Goal: Submit feedback/report problem: Submit feedback/report problem

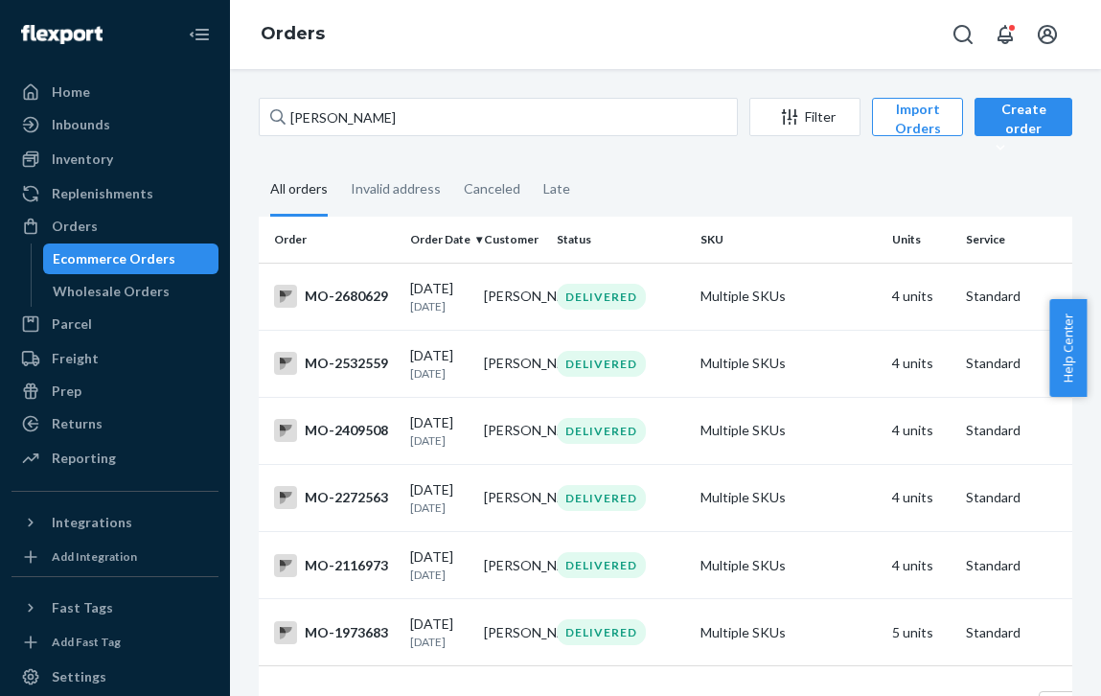
click at [434, 47] on div "Orders" at bounding box center [665, 34] width 871 height 69
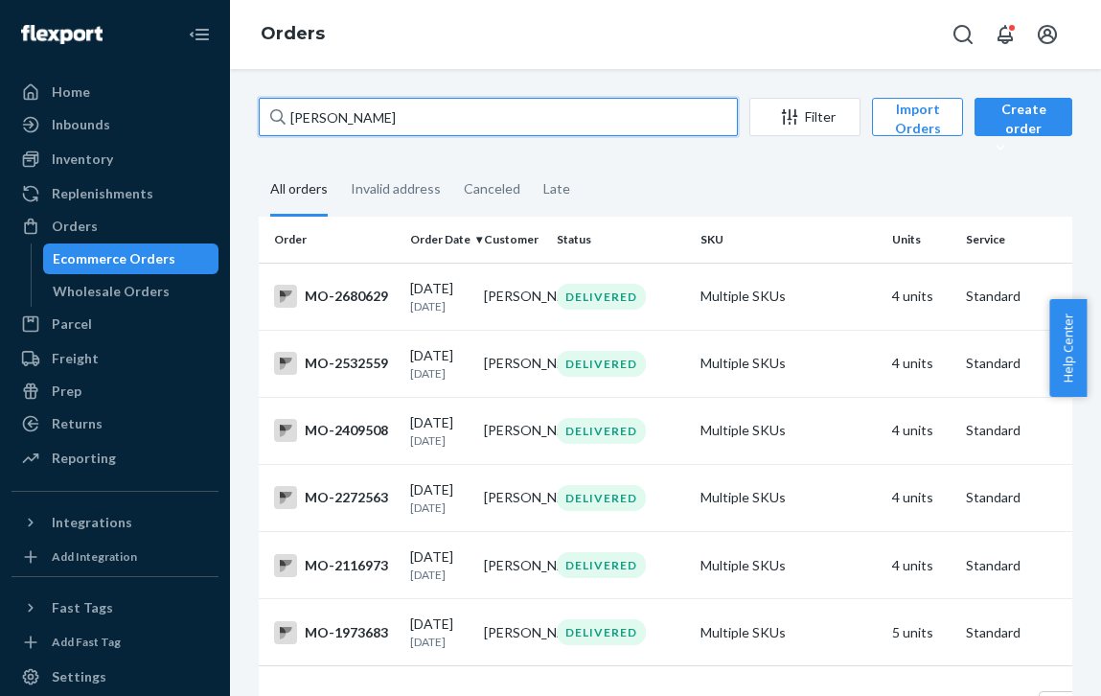
drag, startPoint x: 406, startPoint y: 107, endPoint x: 211, endPoint y: 116, distance: 195.7
click at [211, 116] on div "Home Inbounds Shipping Plans Problems Inventory Products Branded Packaging Repl…" at bounding box center [550, 348] width 1101 height 696
paste input "3165603"
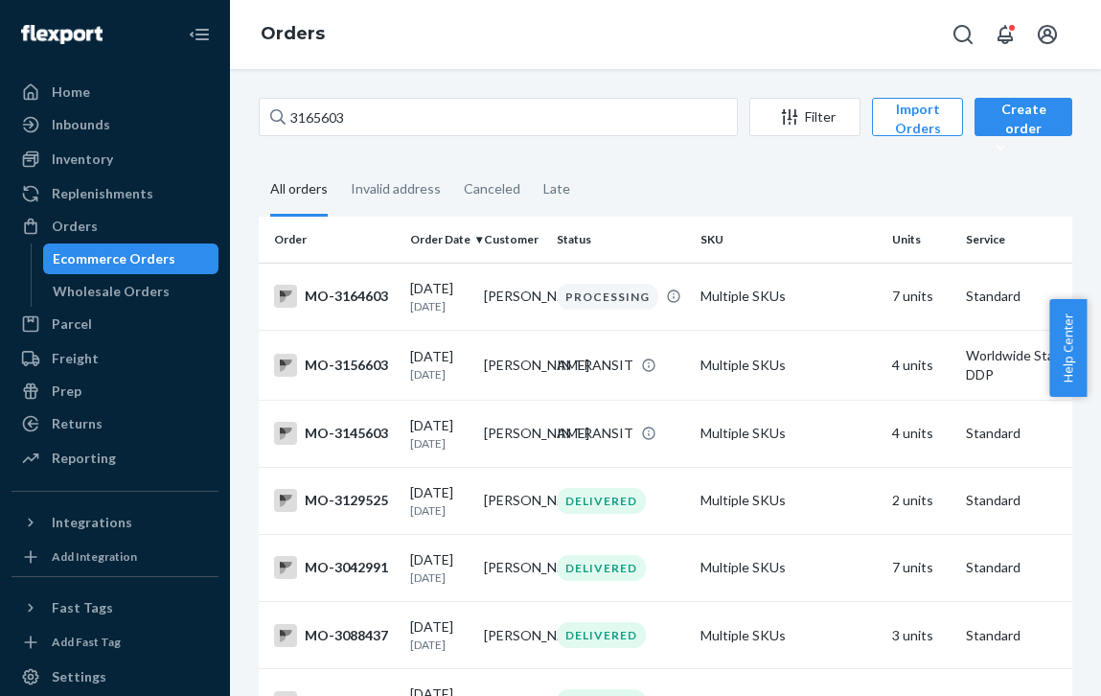
click at [400, 13] on div "Orders" at bounding box center [665, 34] width 871 height 69
click at [364, 19] on div "Orders" at bounding box center [665, 34] width 871 height 69
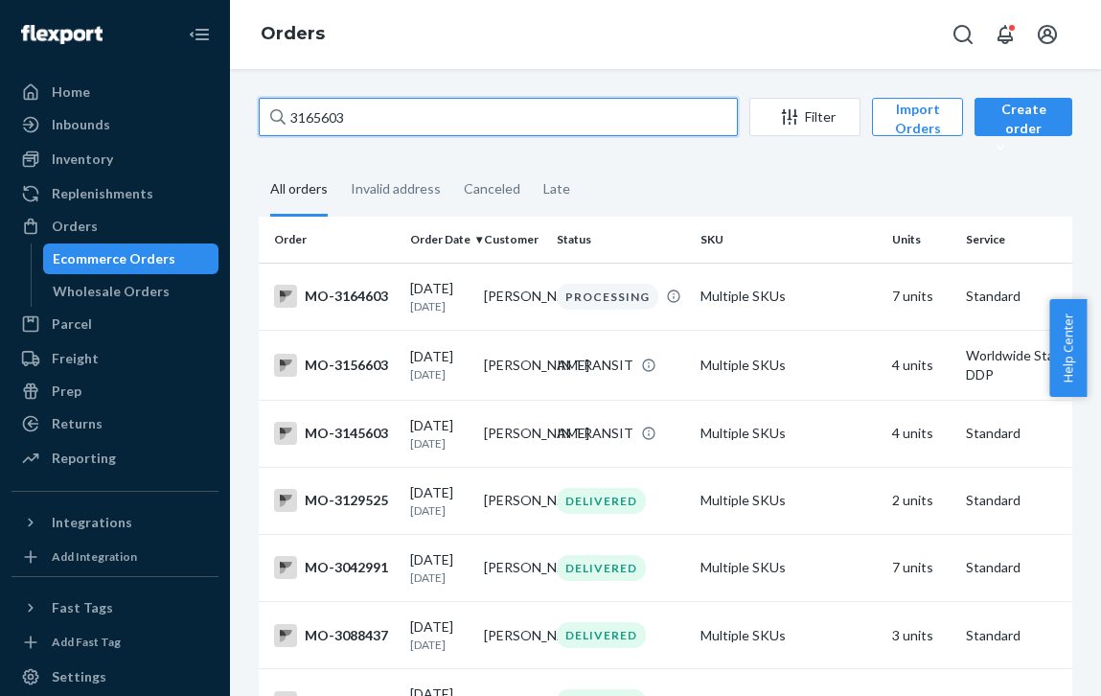
drag, startPoint x: 394, startPoint y: 111, endPoint x: 229, endPoint y: 101, distance: 165.1
click at [229, 101] on div "Home Inbounds Shipping Plans Problems Inventory Products Branded Packaging Repl…" at bounding box center [550, 348] width 1101 height 696
paste input "2685"
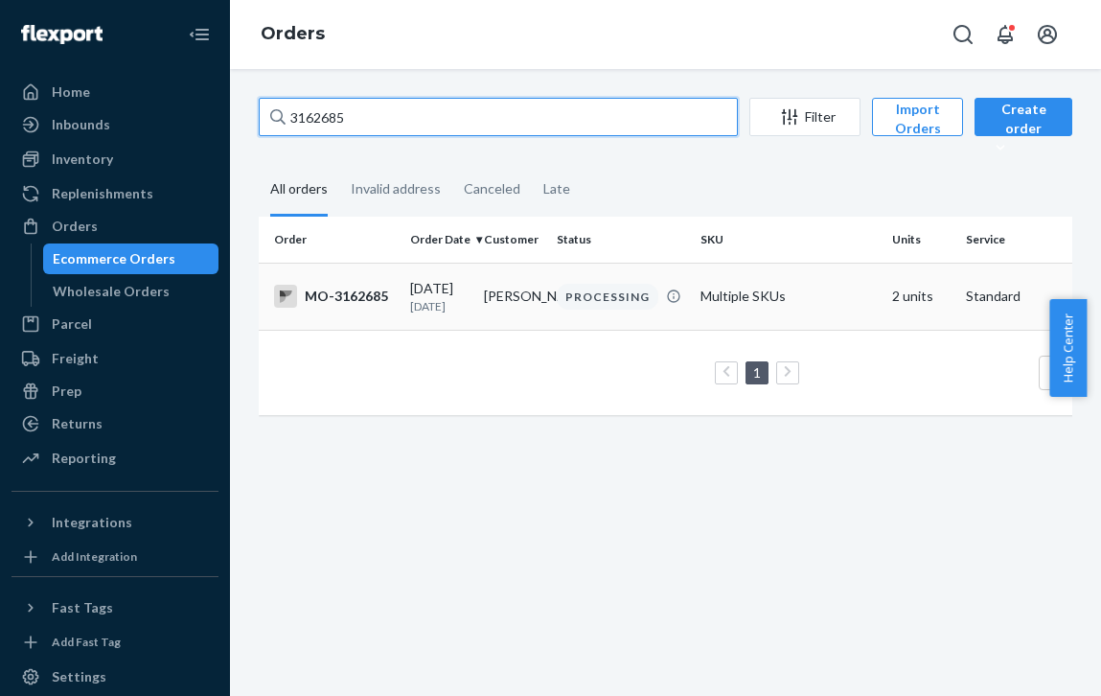
type input "3162685"
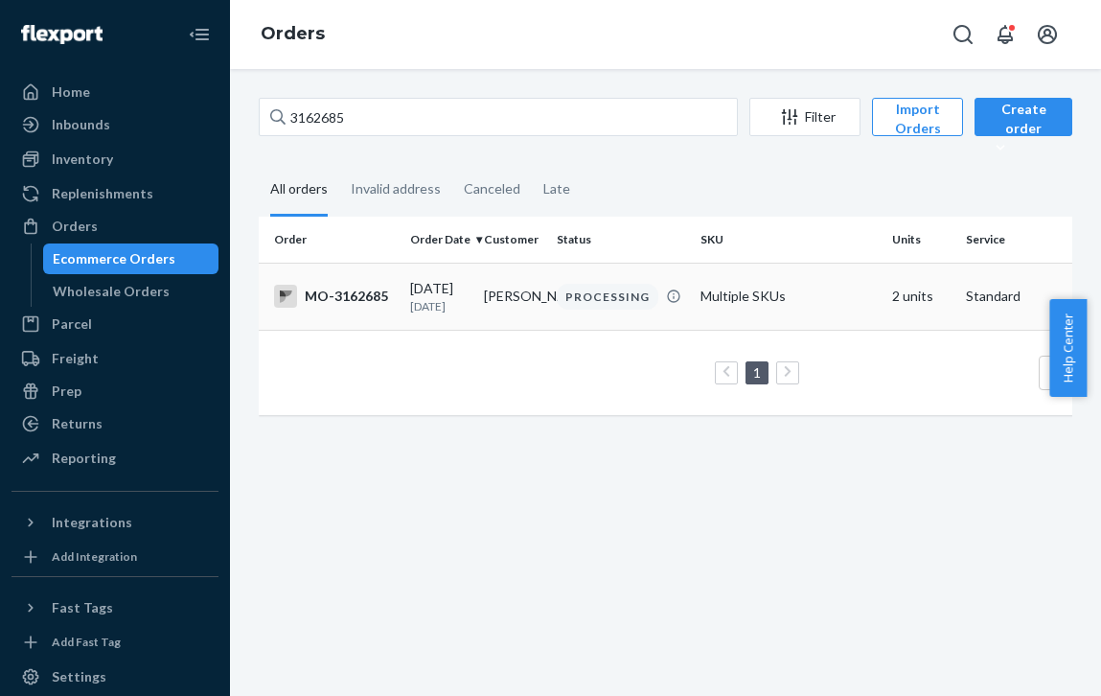
click at [615, 279] on td "PROCESSING" at bounding box center [621, 296] width 144 height 67
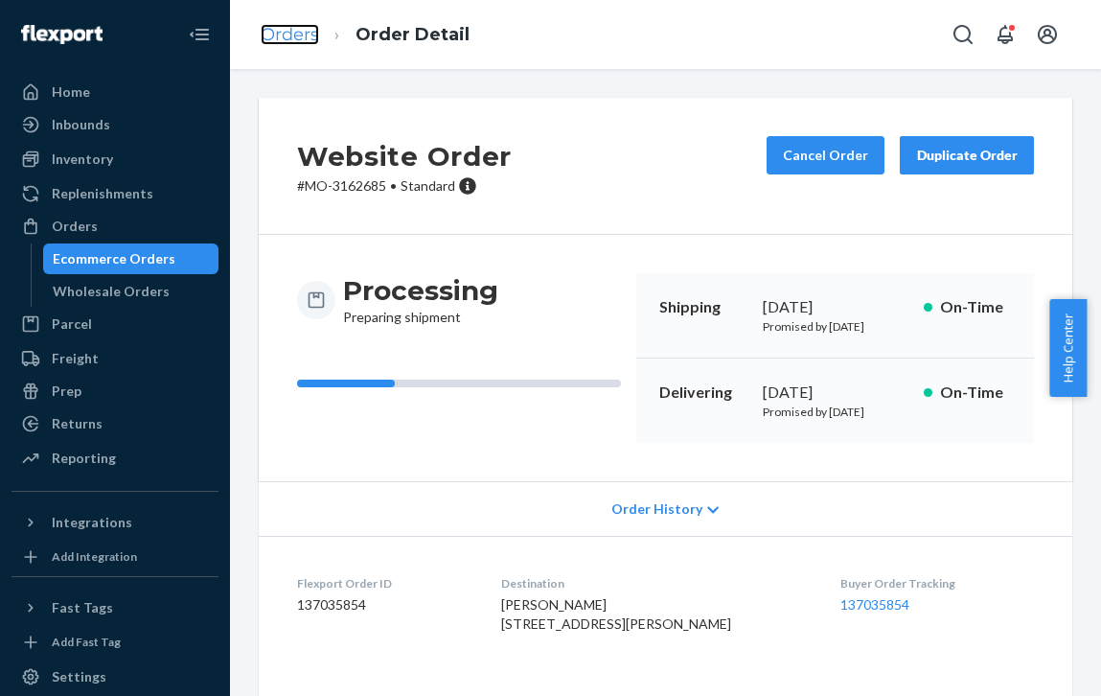
click at [296, 29] on link "Orders" at bounding box center [290, 34] width 58 height 21
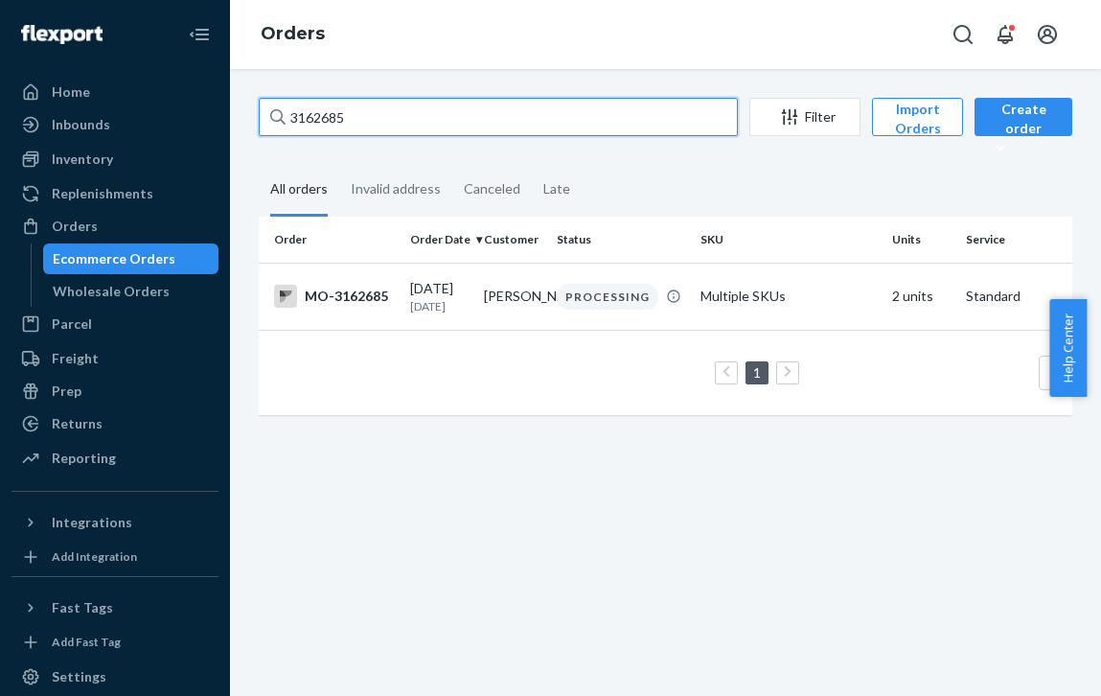
drag, startPoint x: 363, startPoint y: 118, endPoint x: 222, endPoint y: 108, distance: 141.2
click at [222, 108] on div "Home Inbounds Shipping Plans Problems Inventory Products Branded Packaging Repl…" at bounding box center [550, 348] width 1101 height 696
paste input "15910"
type input "3115910"
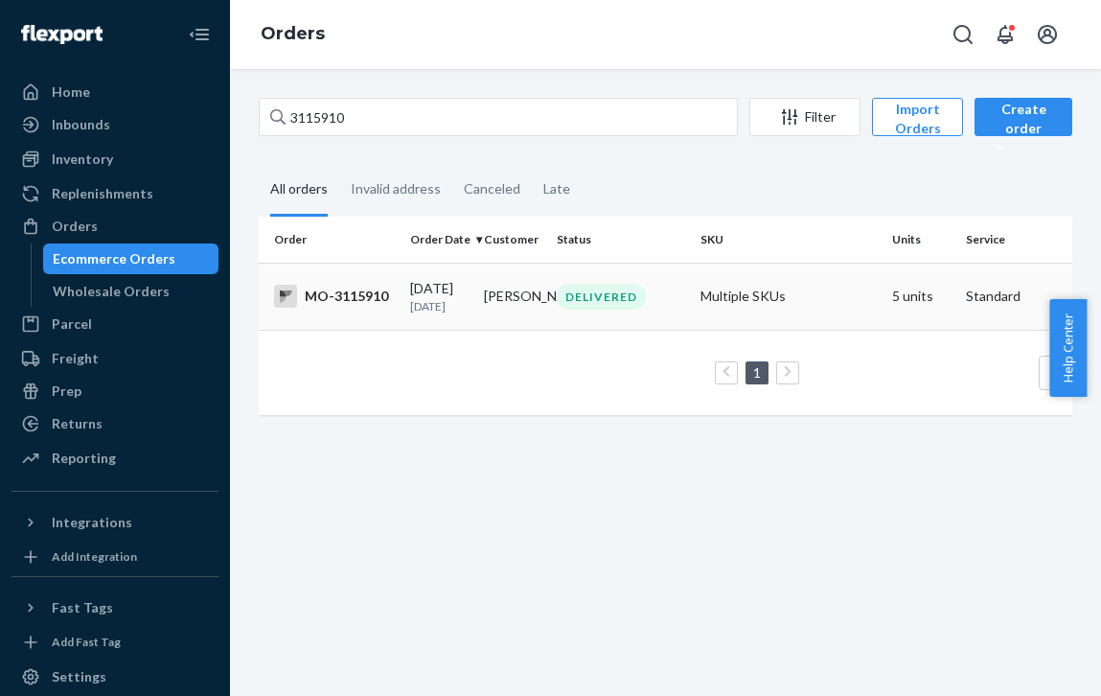
click at [530, 303] on td "[PERSON_NAME]" at bounding box center [513, 296] width 74 height 67
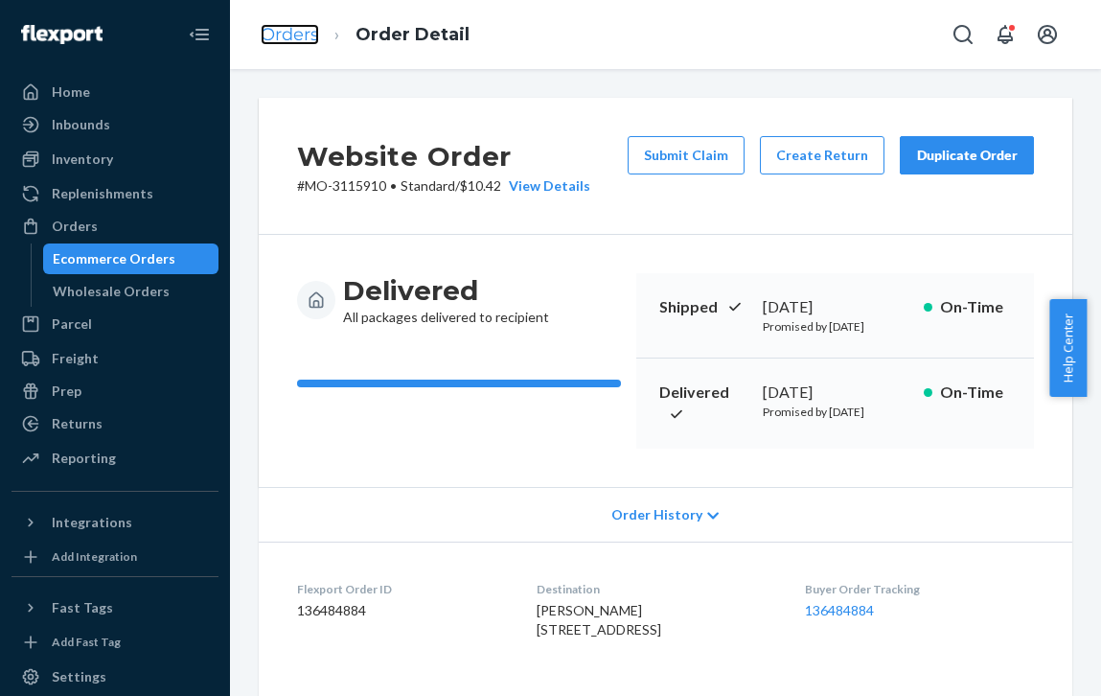
click at [303, 36] on link "Orders" at bounding box center [290, 34] width 58 height 21
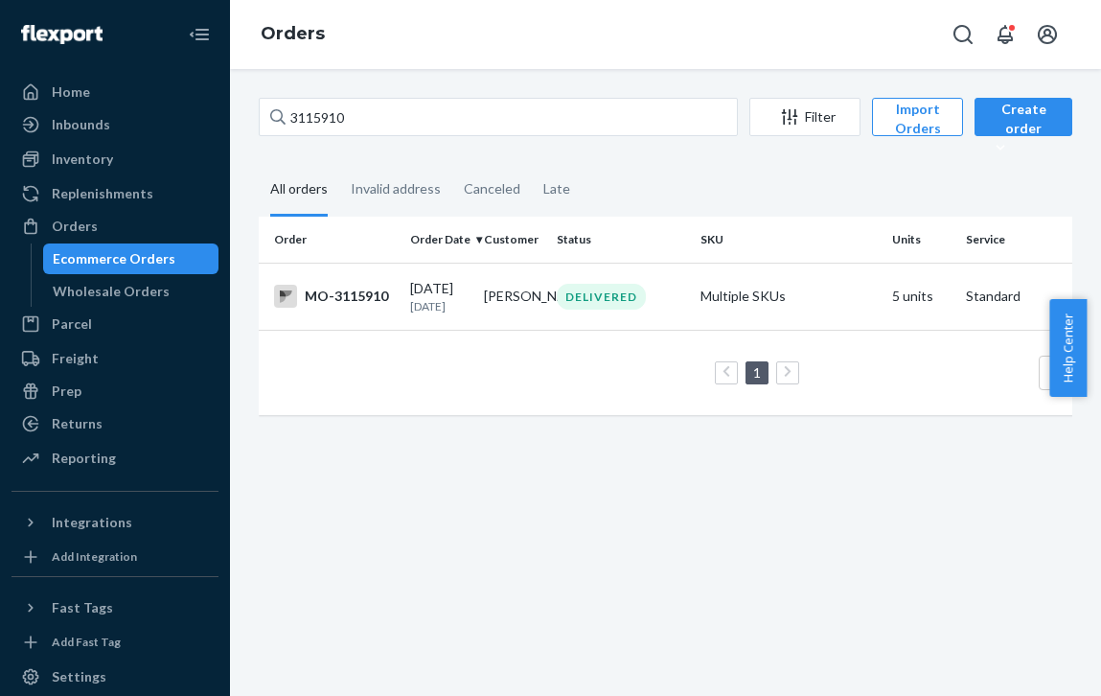
drag, startPoint x: 383, startPoint y: 33, endPoint x: 357, endPoint y: 80, distance: 54.4
click at [383, 33] on div "Orders" at bounding box center [665, 34] width 871 height 69
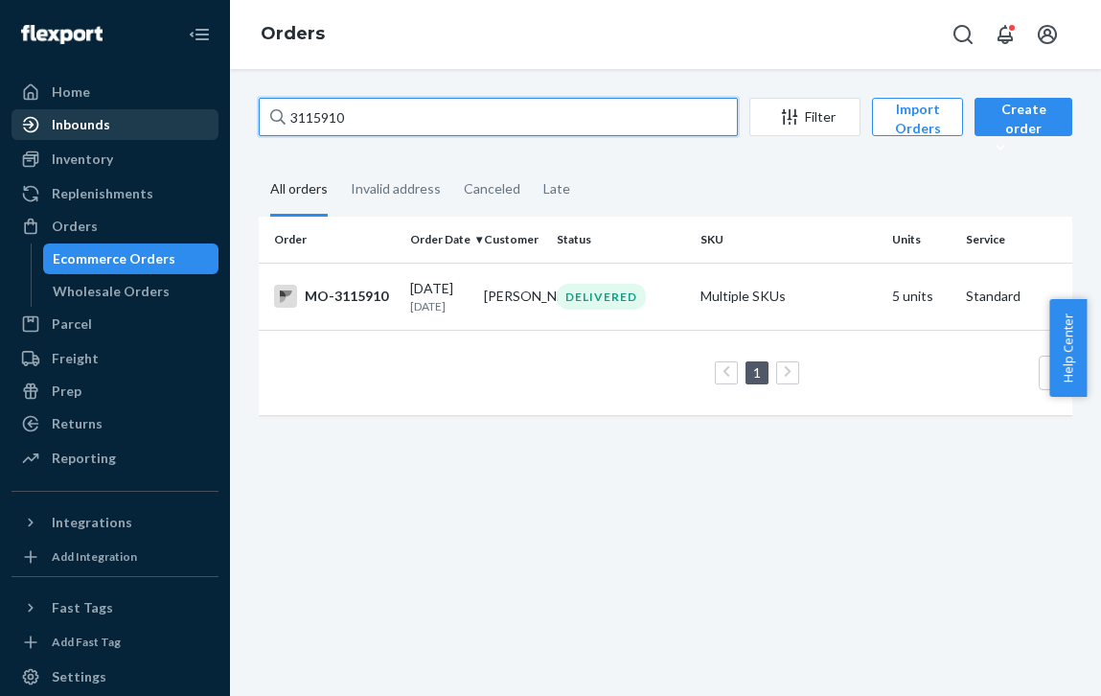
drag, startPoint x: 370, startPoint y: 121, endPoint x: 179, endPoint y: 118, distance: 190.7
click at [179, 118] on div "Home Inbounds Shipping Plans Problems Inventory Products Branded Packaging Repl…" at bounding box center [550, 348] width 1101 height 696
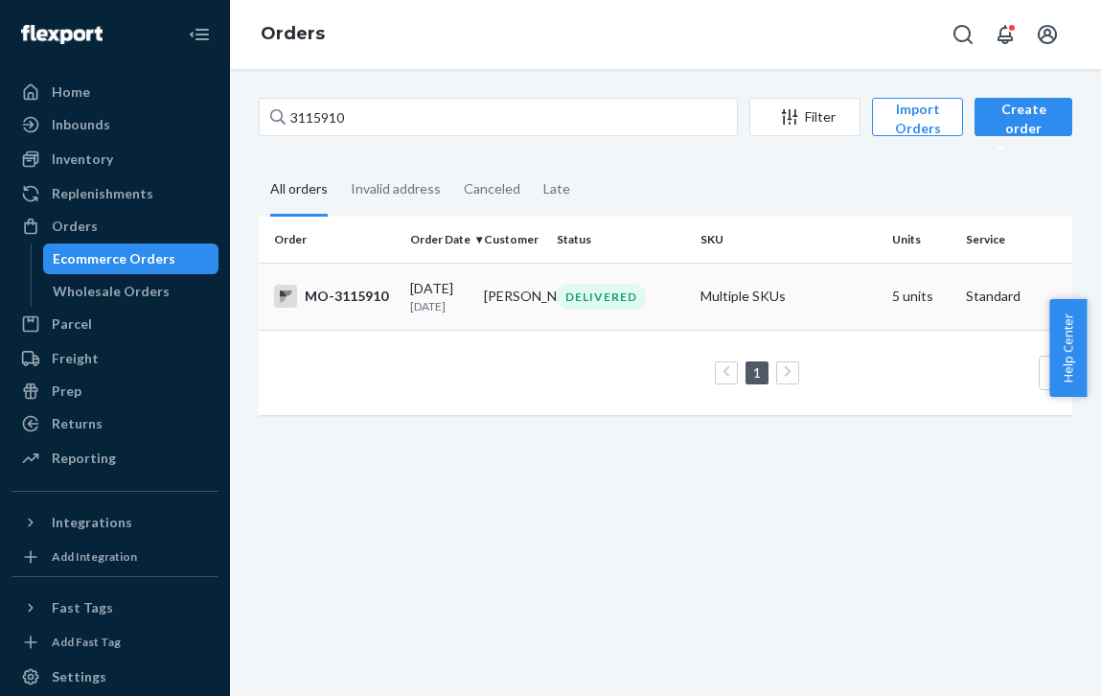
click at [605, 298] on div "DELIVERED" at bounding box center [601, 297] width 89 height 26
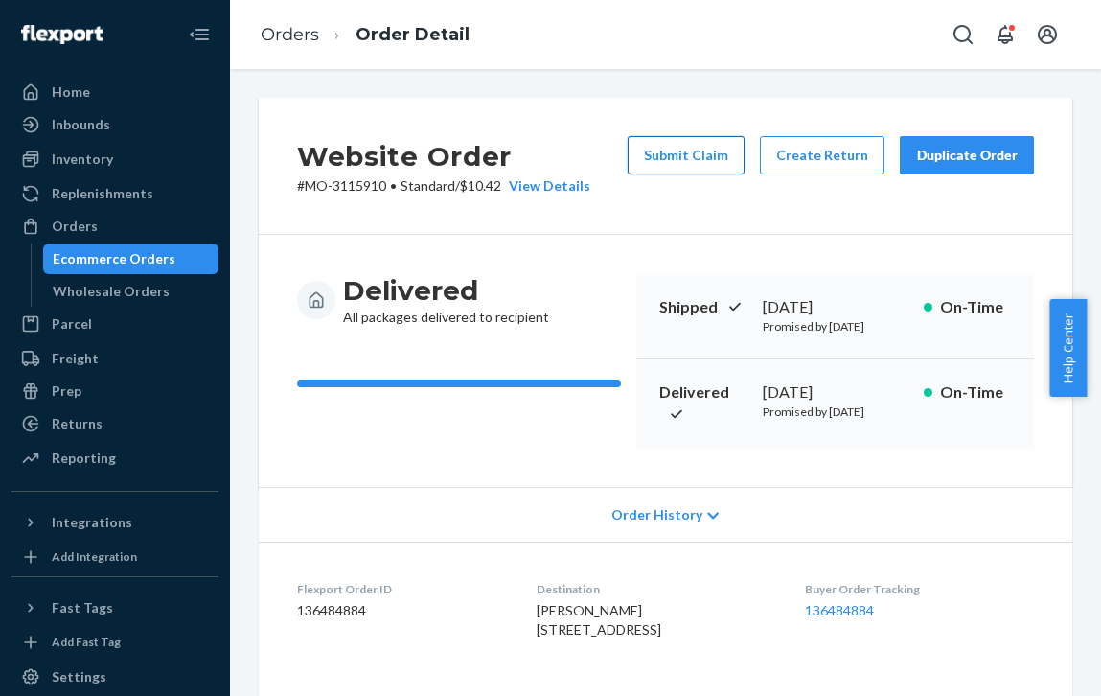
click at [672, 168] on button "Submit Claim" at bounding box center [686, 155] width 117 height 38
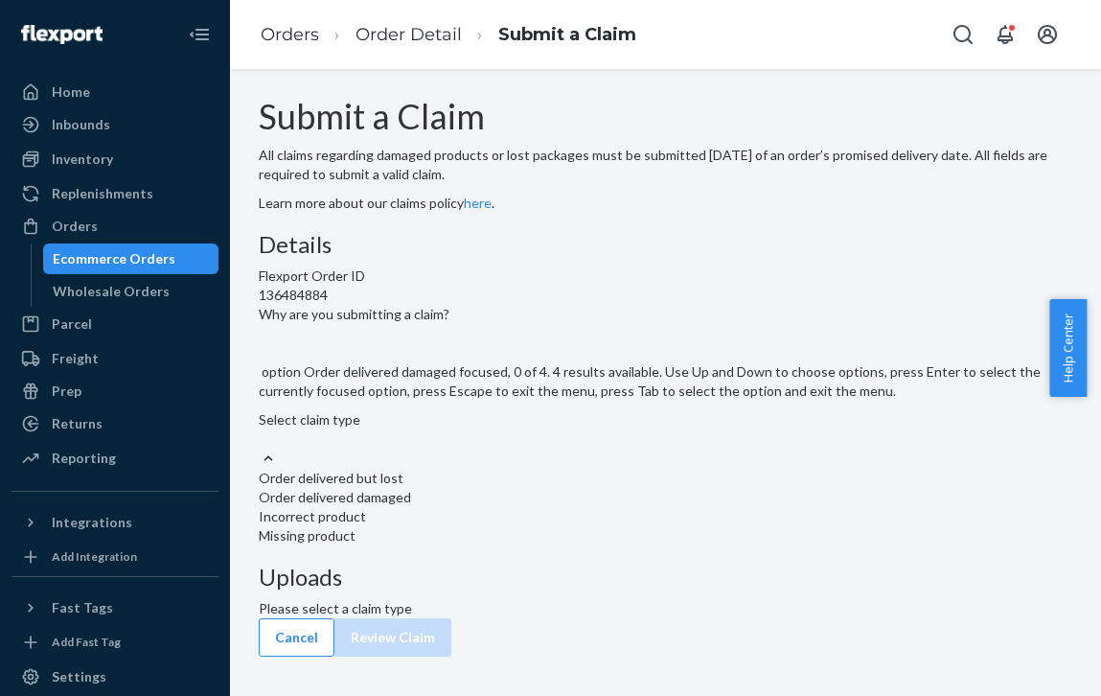
click at [478, 507] on div "Order delivered damaged" at bounding box center [666, 497] width 814 height 19
click at [261, 448] on input "Why are you submitting a claim? option Order delivered damaged focused, 0 of 4.…" at bounding box center [260, 438] width 2 height 19
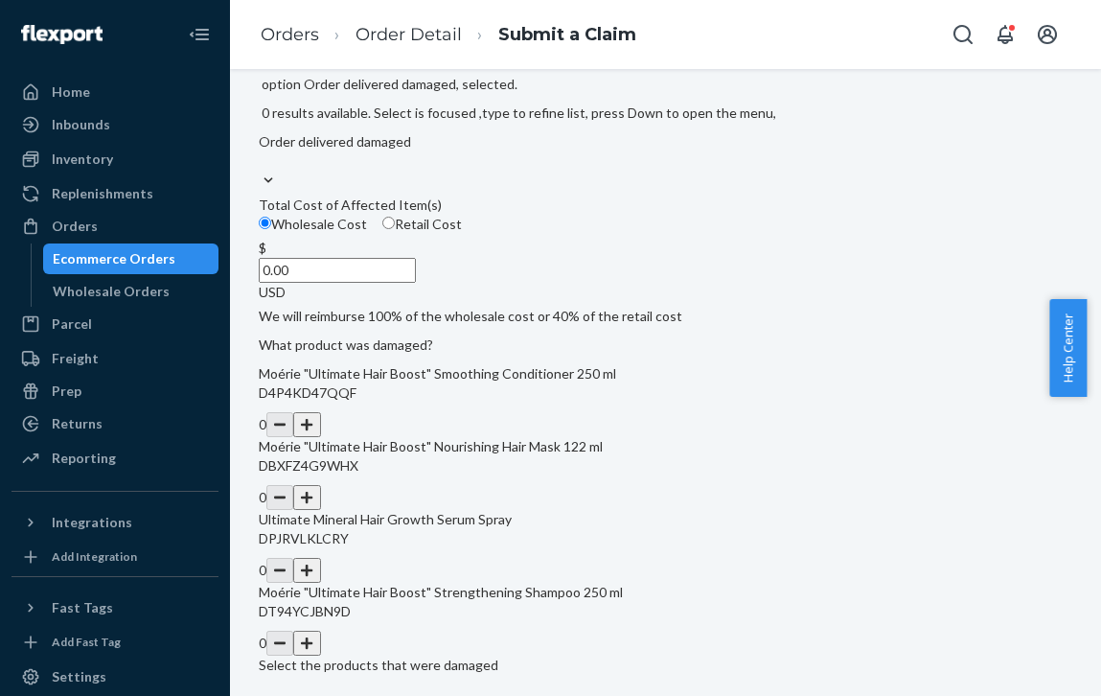
scroll to position [287, 0]
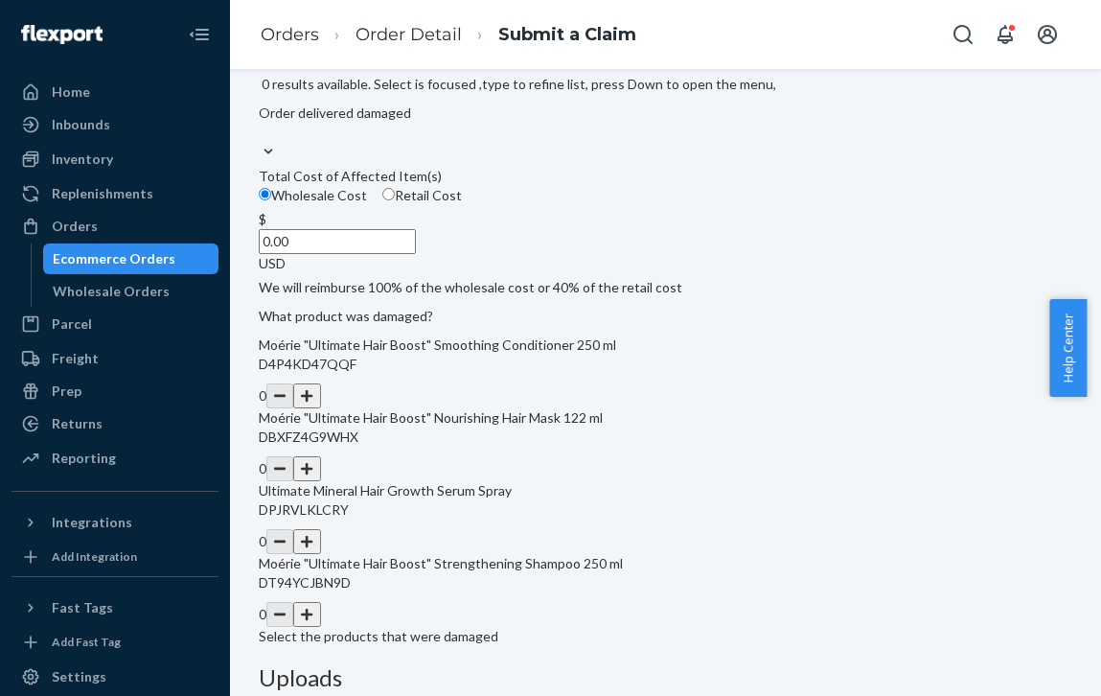
click at [395, 200] on input "Retail Cost" at bounding box center [388, 194] width 12 height 12
radio input "true"
radio input "false"
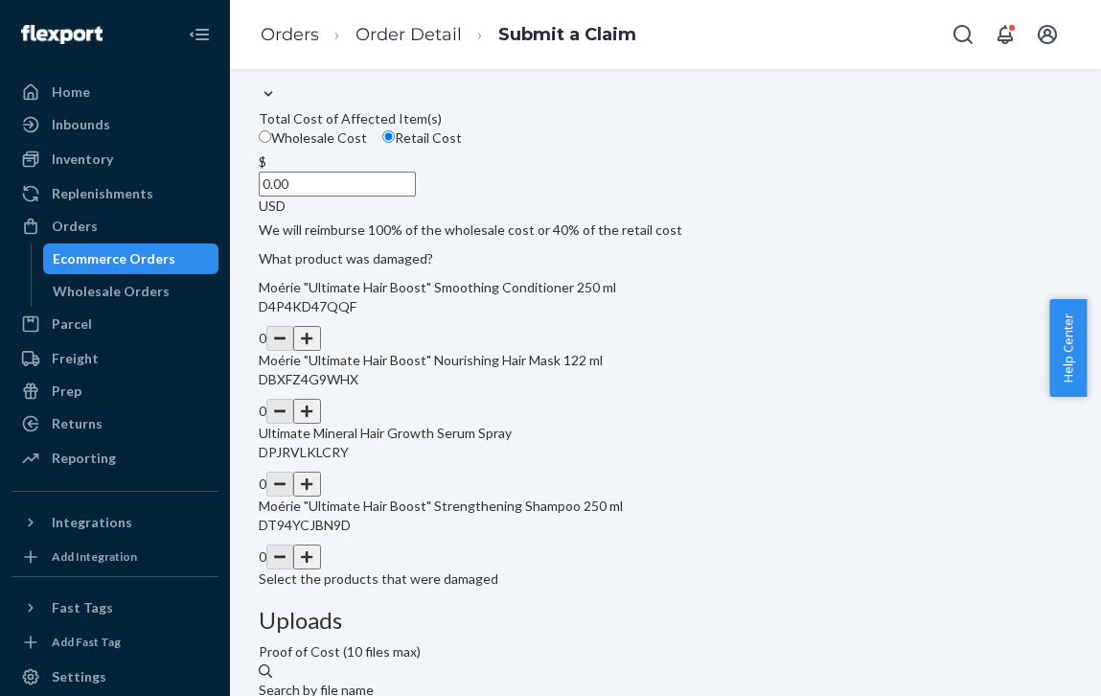
click at [416, 196] on input "0.00" at bounding box center [337, 184] width 157 height 25
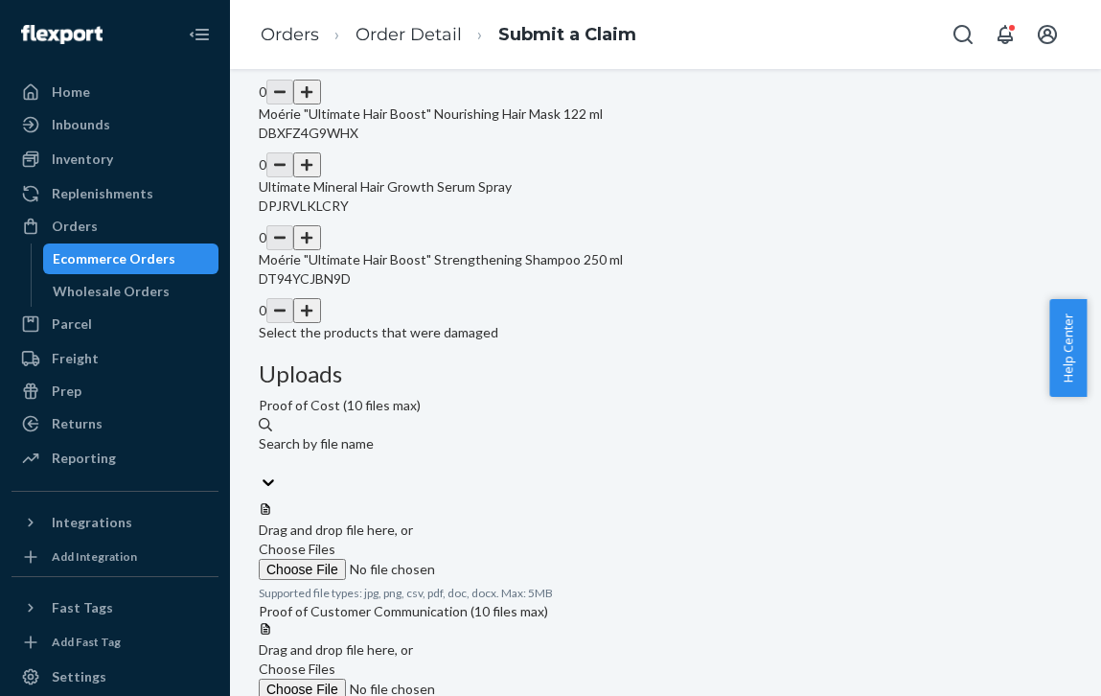
type input "14.00"
click at [320, 250] on button "button" at bounding box center [306, 237] width 27 height 25
click at [782, 38] on div "Orders Order Detail Submit a Claim" at bounding box center [665, 34] width 871 height 69
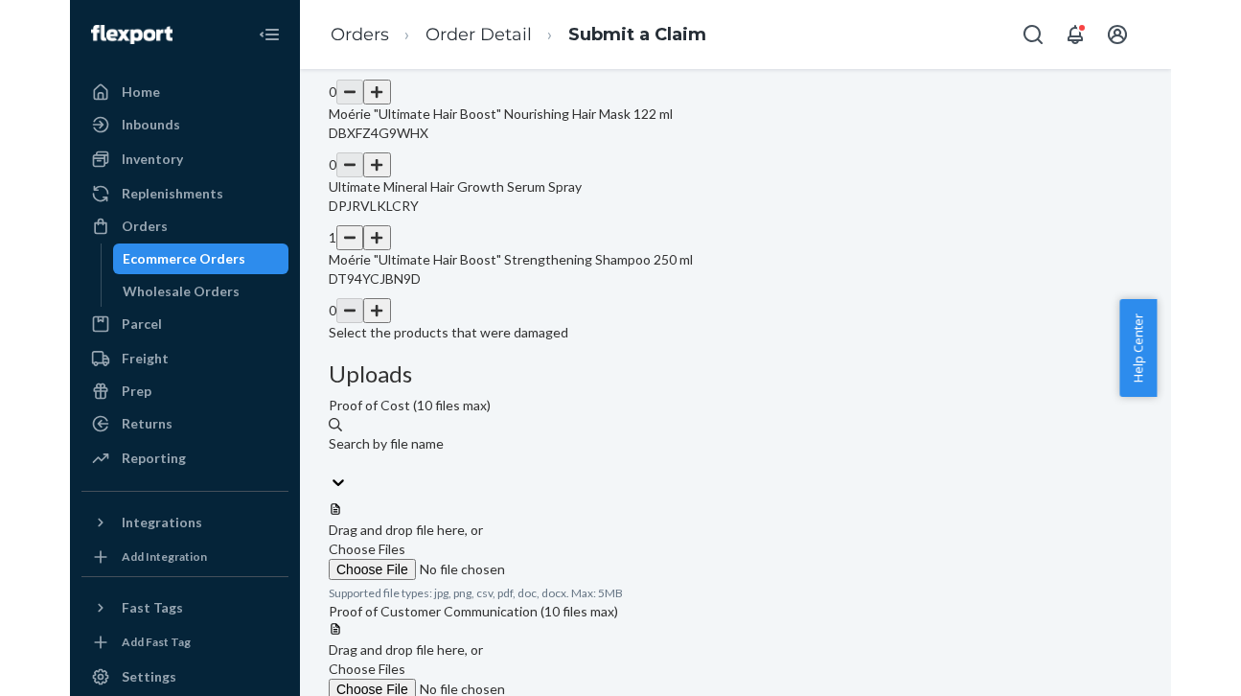
scroll to position [246, 0]
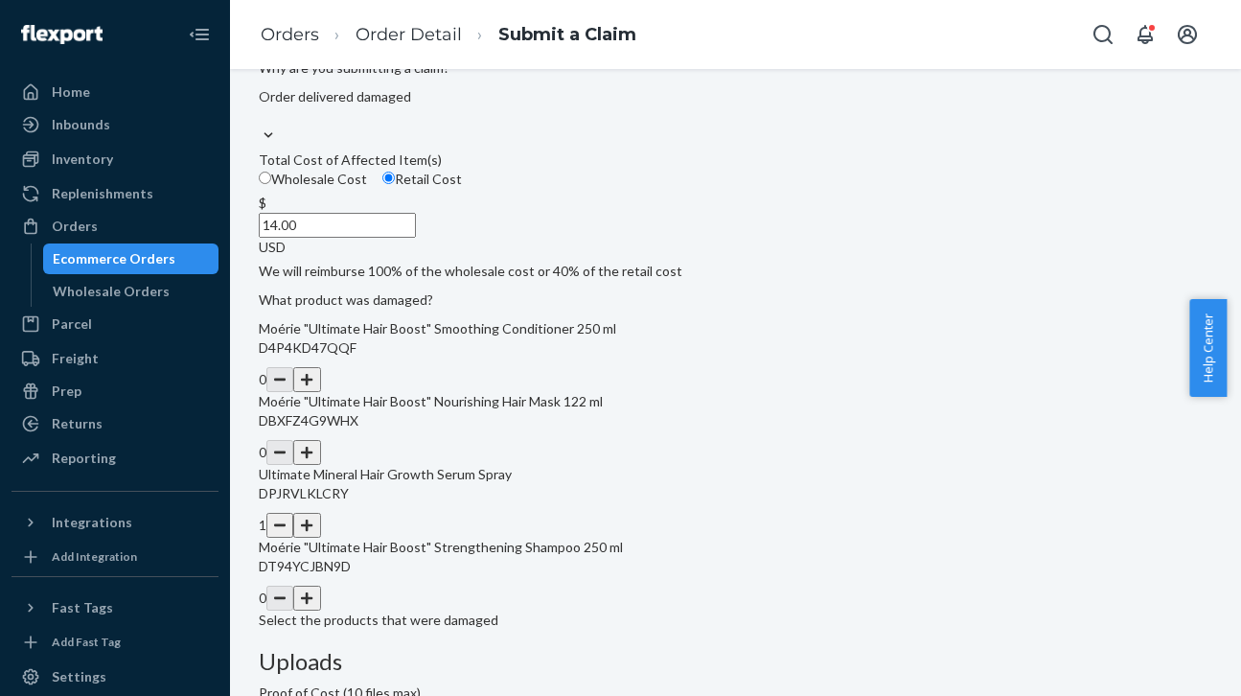
click at [1100, 239] on div "Submit a Claim All claims regarding damaged products or lost packages must be s…" at bounding box center [735, 508] width 953 height 1314
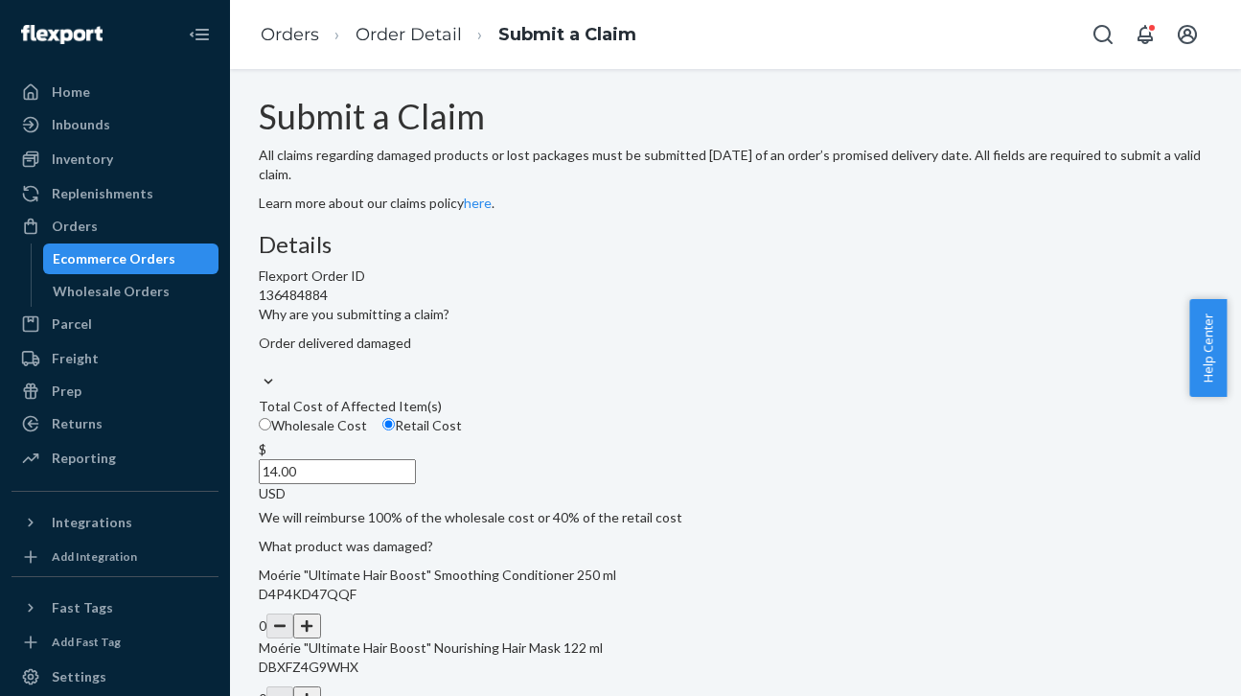
scroll to position [758, 0]
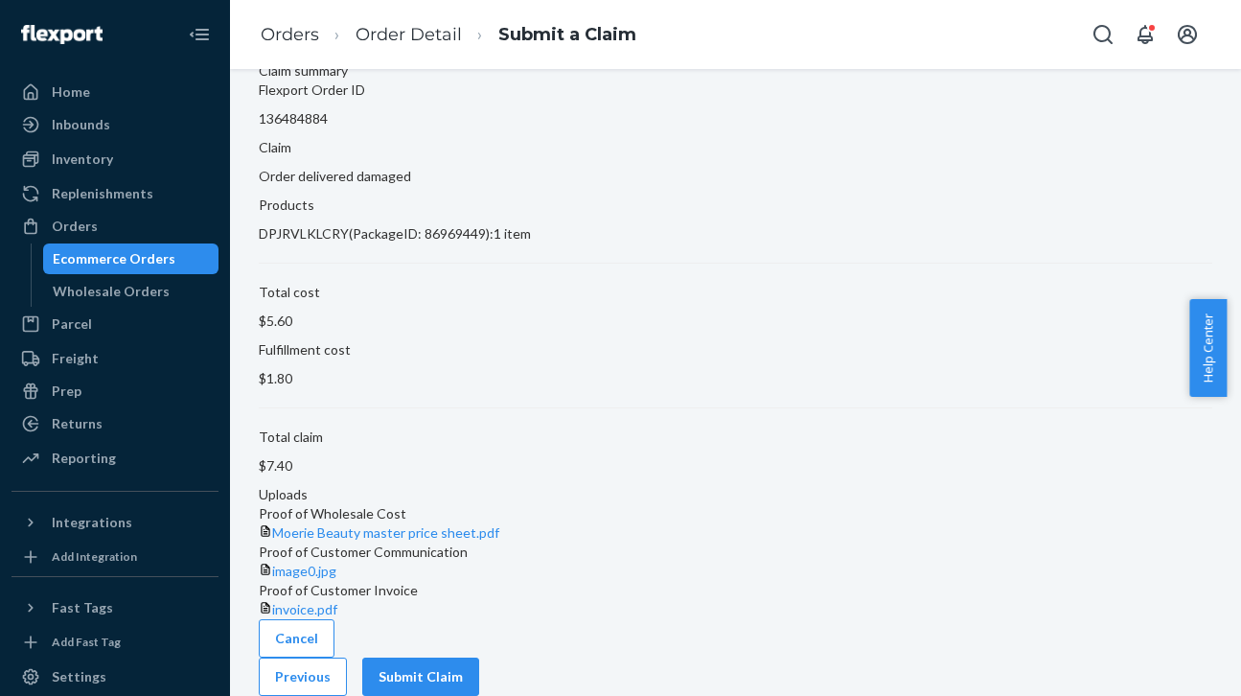
scroll to position [149, 0]
click at [479, 657] on button "Submit Claim" at bounding box center [420, 676] width 117 height 38
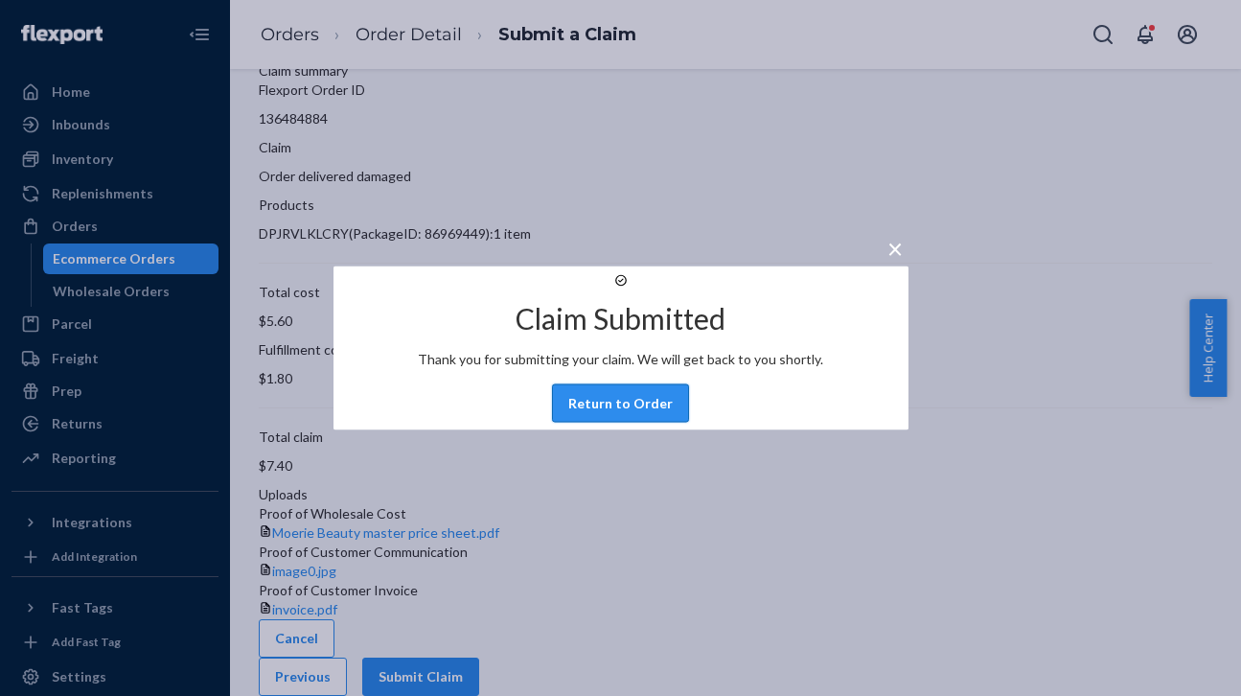
click at [631, 422] on button "Return to Order" at bounding box center [620, 403] width 137 height 38
